Goal: Task Accomplishment & Management: Manage account settings

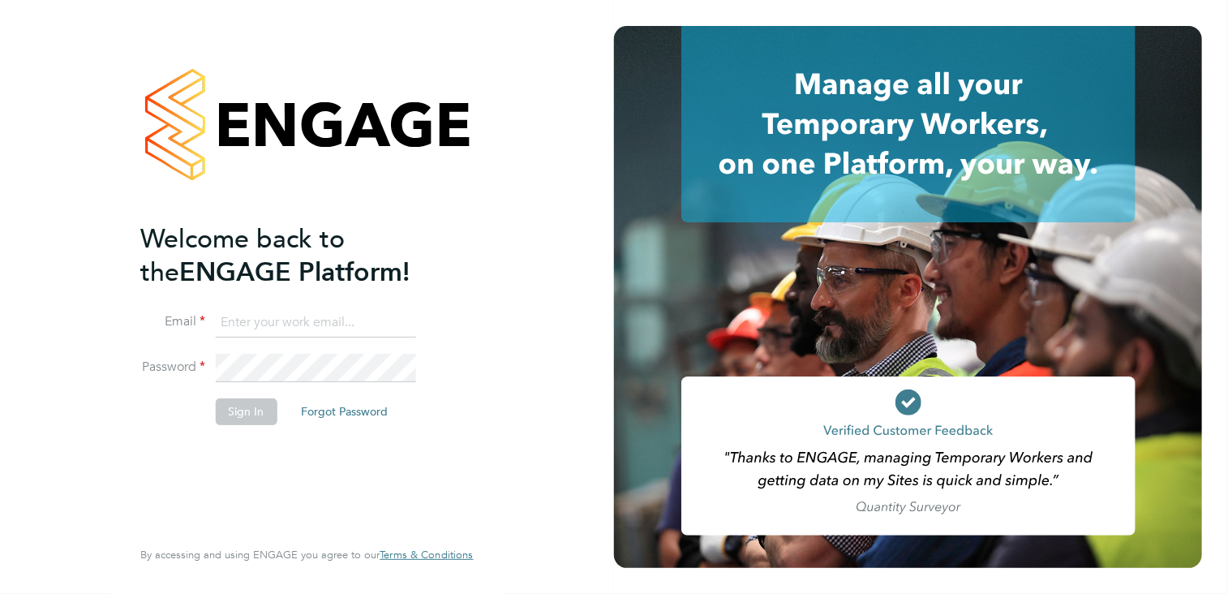
type input "Tracey.Radford@hmsworks.co.uk"
click at [256, 416] on button "Sign In" at bounding box center [246, 411] width 62 height 26
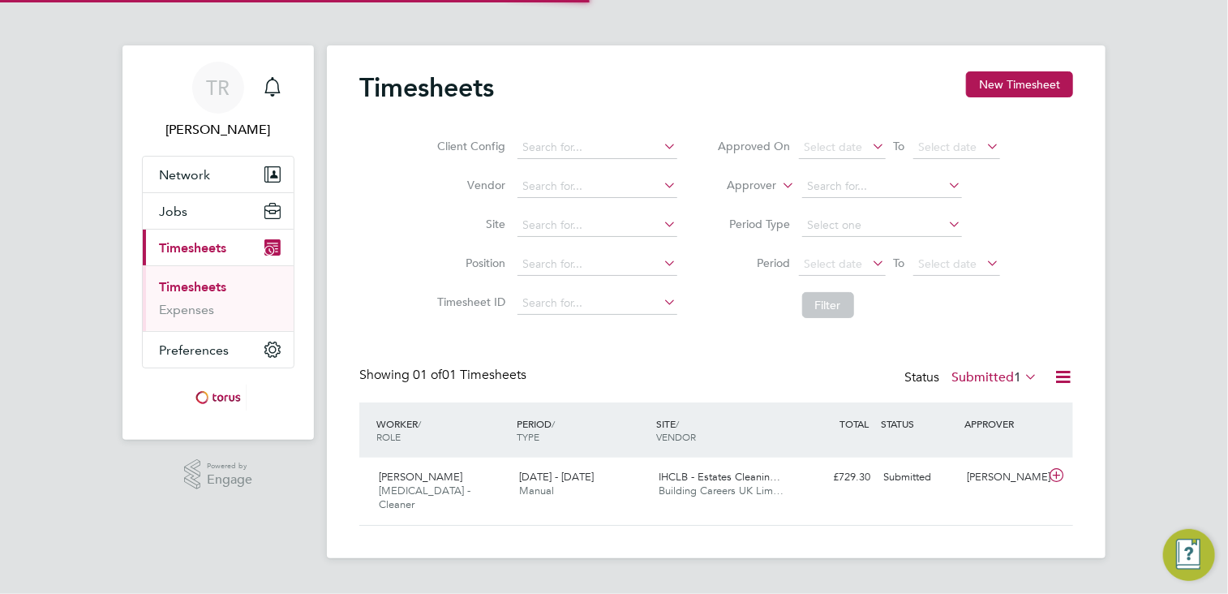
scroll to position [41, 141]
click at [274, 91] on icon "Main navigation" at bounding box center [272, 86] width 19 height 19
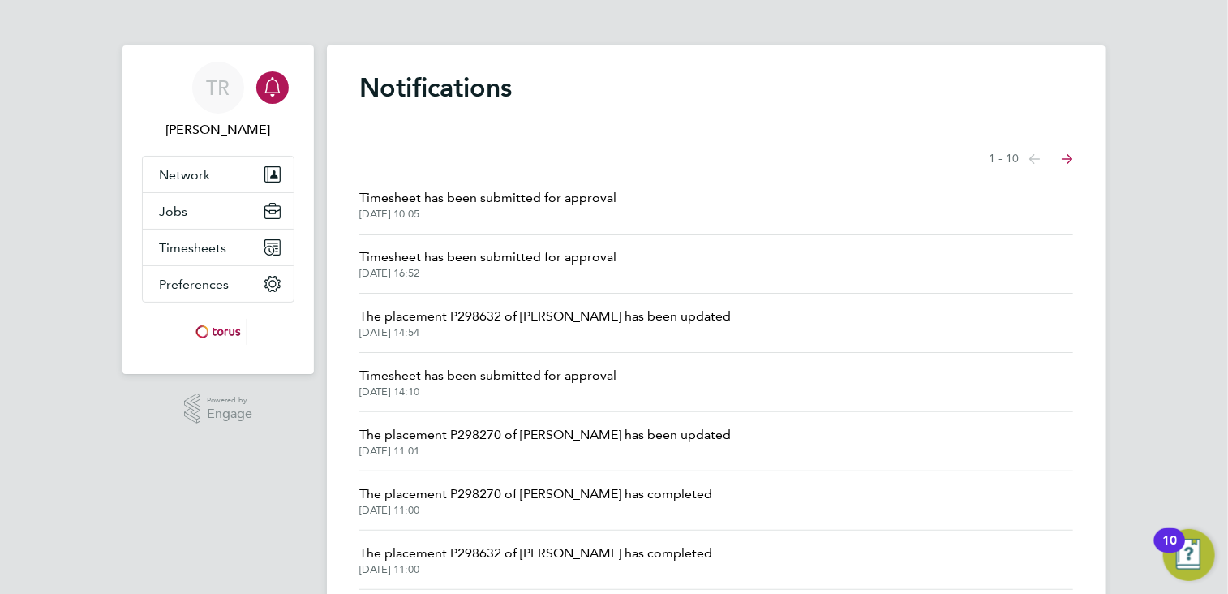
click at [567, 198] on span "Timesheet has been submitted for approval" at bounding box center [487, 197] width 257 height 19
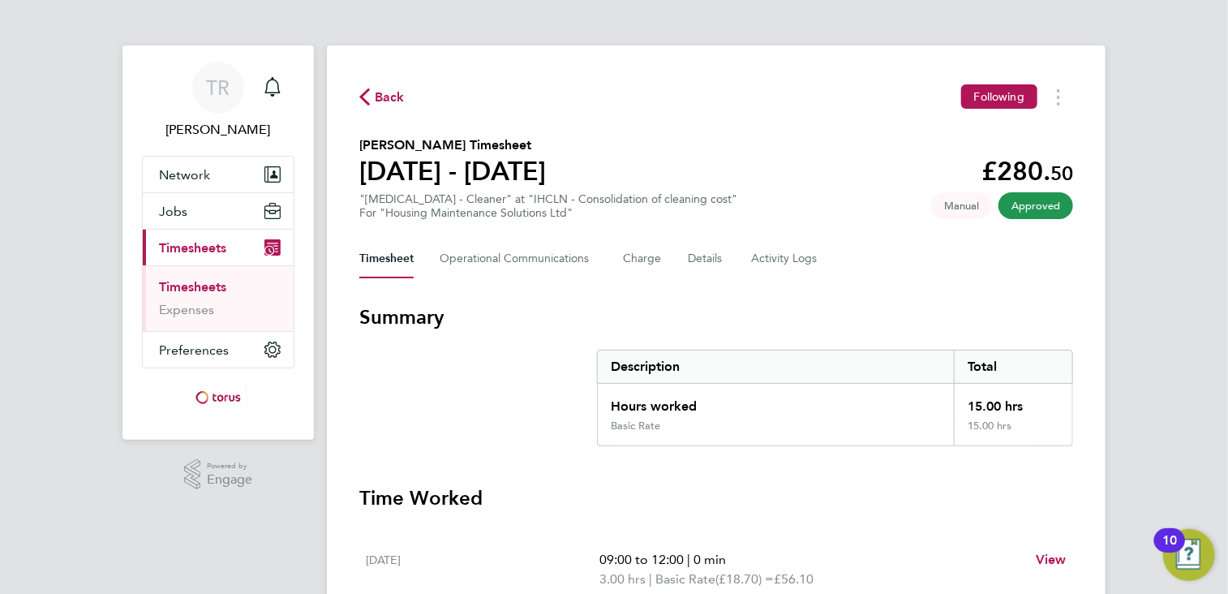
click at [181, 282] on link "Timesheets" at bounding box center [192, 286] width 67 height 15
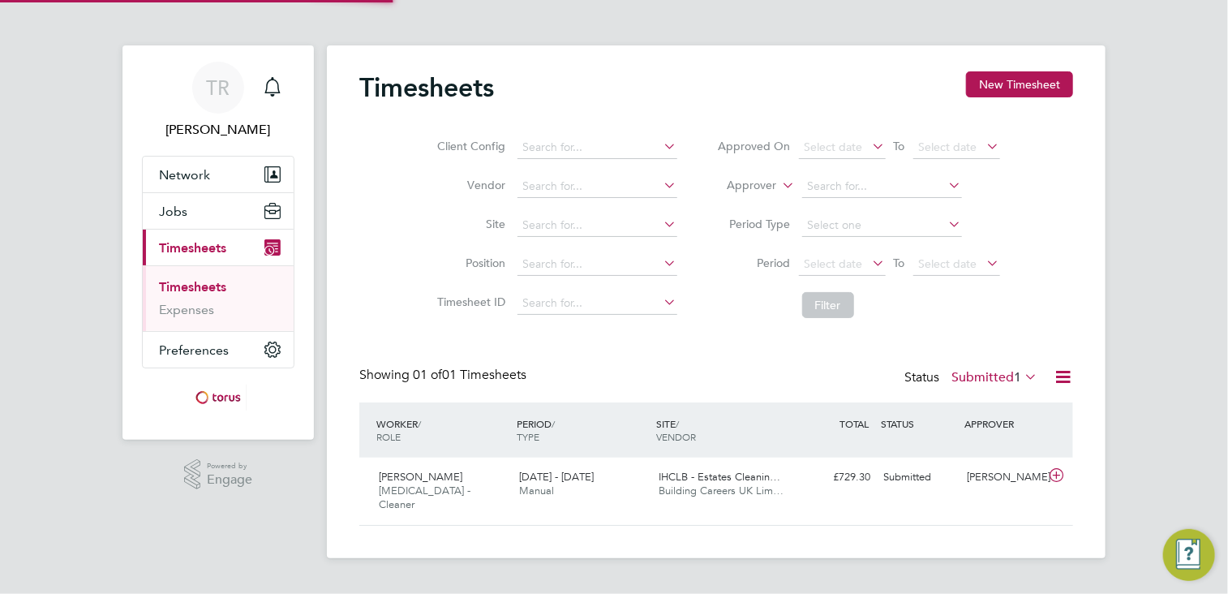
scroll to position [41, 141]
click at [435, 464] on div "[PERSON_NAME] [MEDICAL_DATA] - Cleaner [DATE] - [DATE] [DATE] - [DATE] Manual I…" at bounding box center [716, 491] width 714 height 67
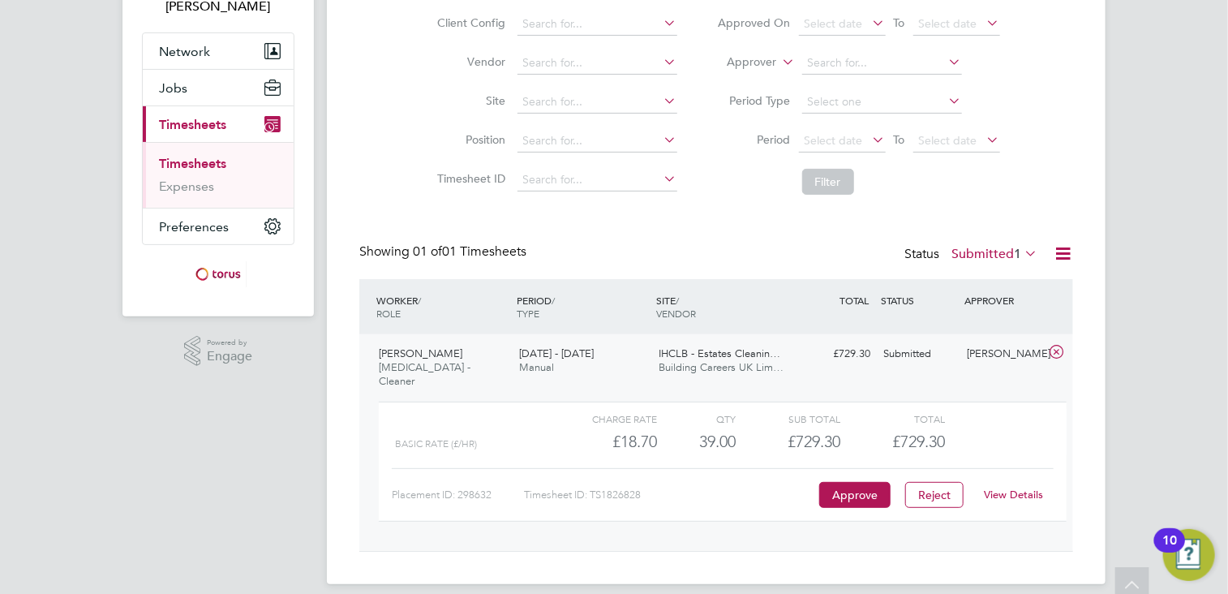
scroll to position [124, 0]
click at [860, 481] on button "Approve" at bounding box center [854, 494] width 71 height 26
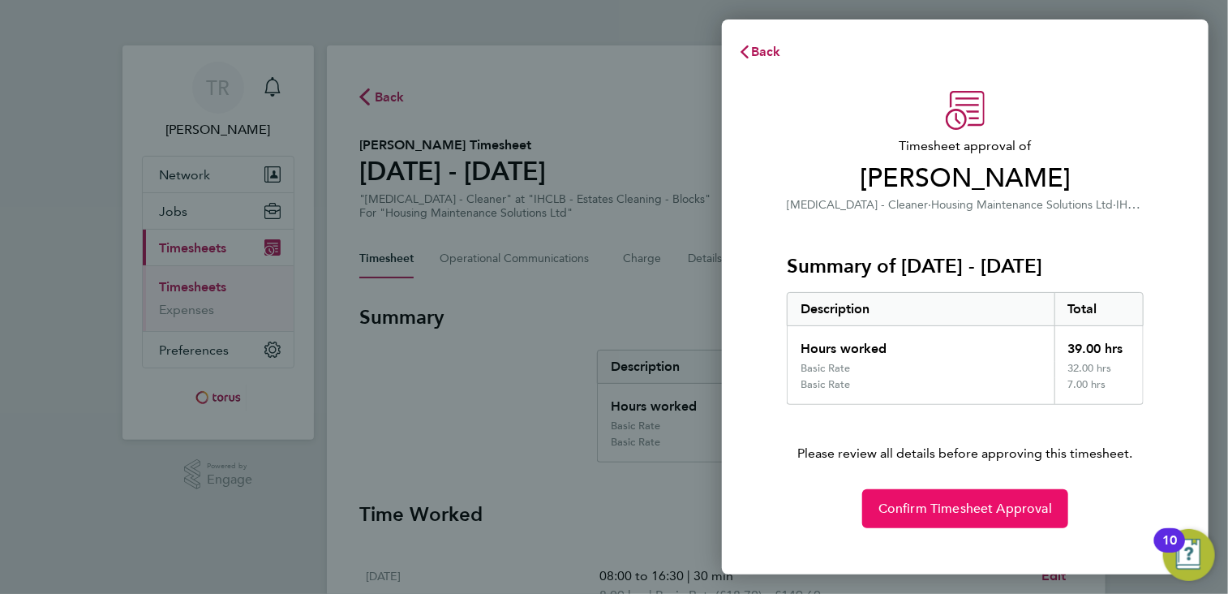
click at [1036, 514] on span "Confirm Timesheet Approval" at bounding box center [966, 509] width 174 height 16
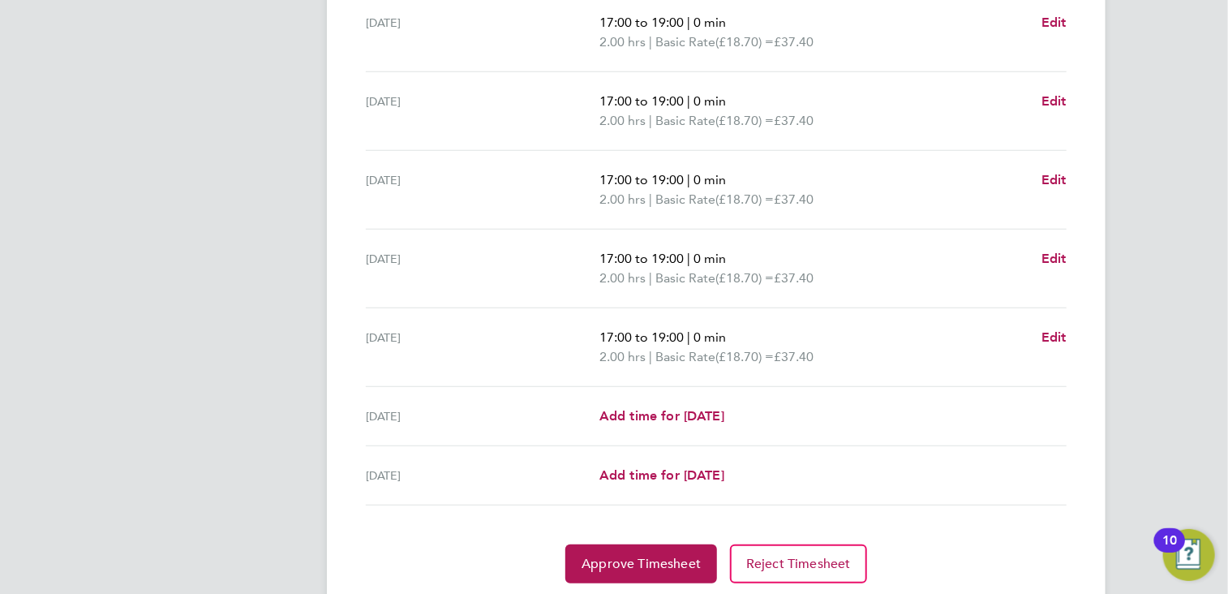
scroll to position [589, 0]
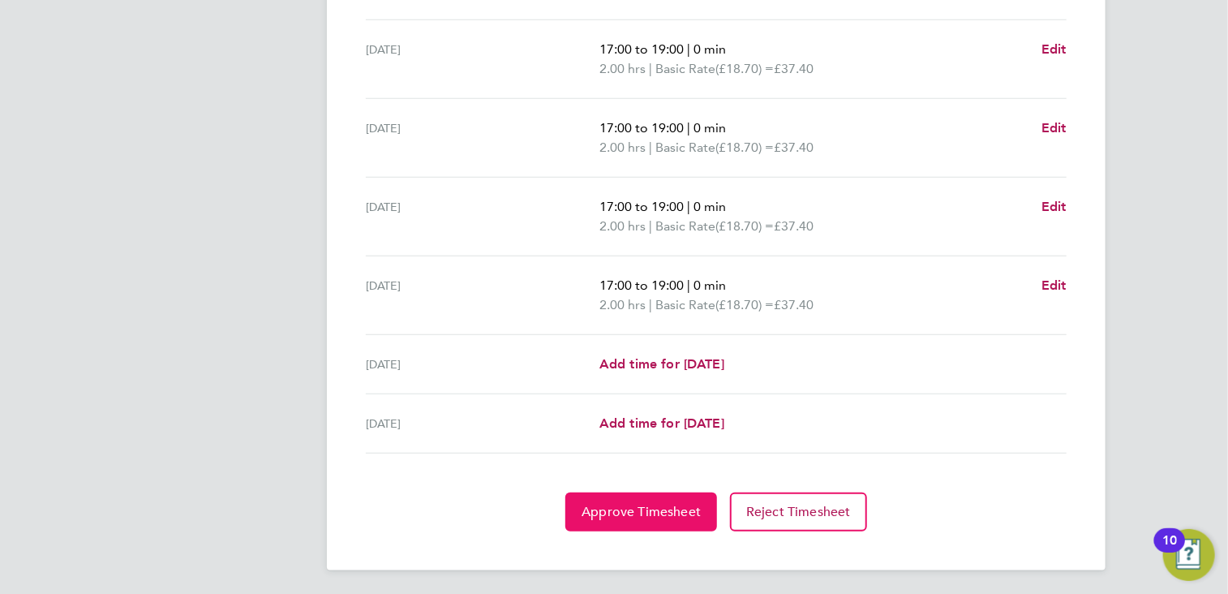
click at [655, 522] on button "Approve Timesheet" at bounding box center [642, 511] width 152 height 39
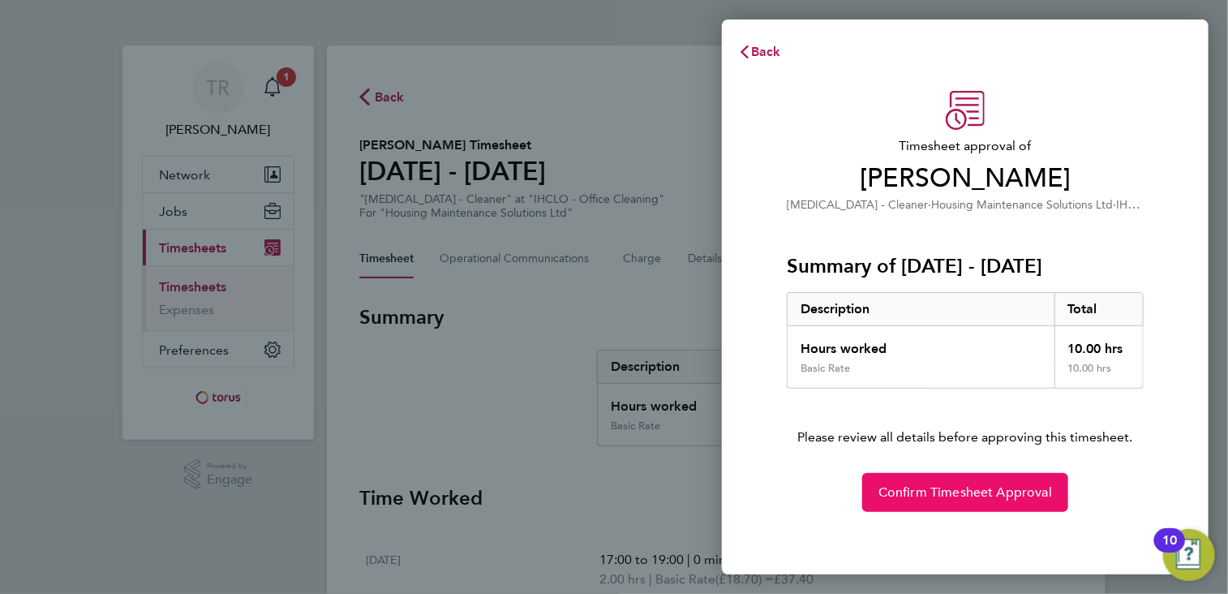
click at [988, 488] on span "Confirm Timesheet Approval" at bounding box center [966, 492] width 174 height 16
